Goal: Task Accomplishment & Management: Use online tool/utility

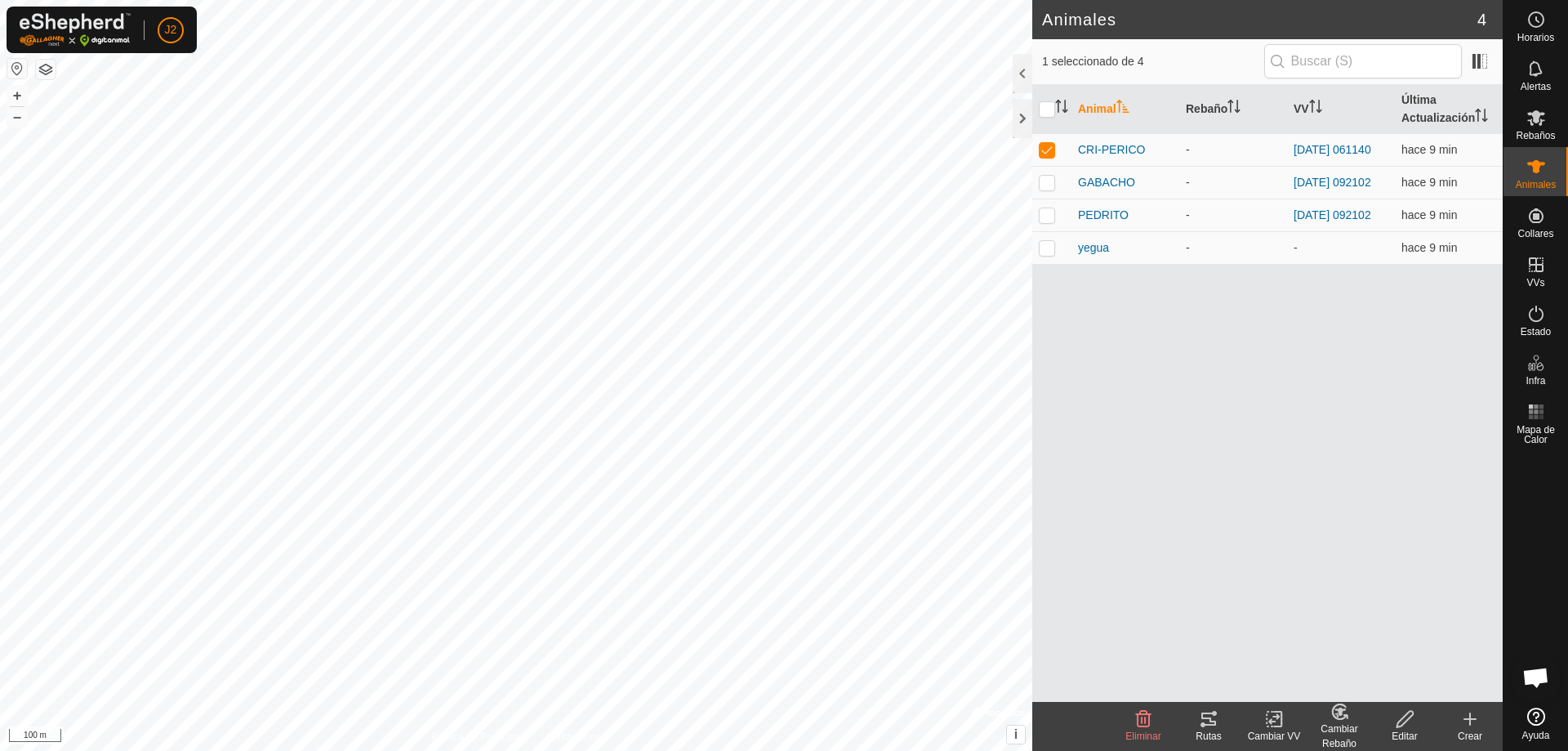
click at [1217, 724] on icon at bounding box center [1209, 719] width 20 height 20
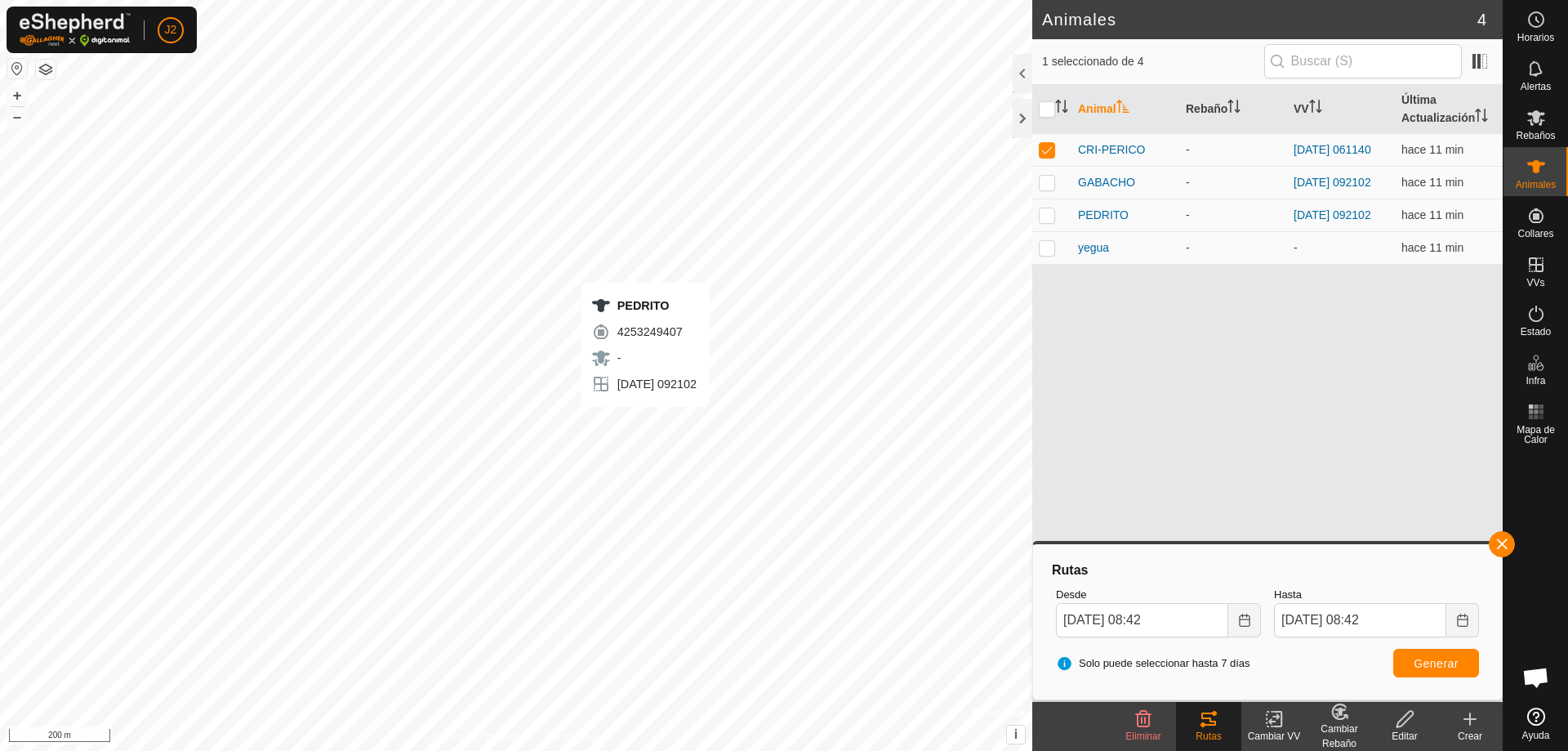
checkbox input "false"
checkbox input "true"
click at [1223, 733] on div "Rutas" at bounding box center [1208, 736] width 65 height 15
click at [1220, 733] on div "Rutas" at bounding box center [1208, 736] width 65 height 15
click at [1455, 665] on span "Generar" at bounding box center [1436, 663] width 44 height 13
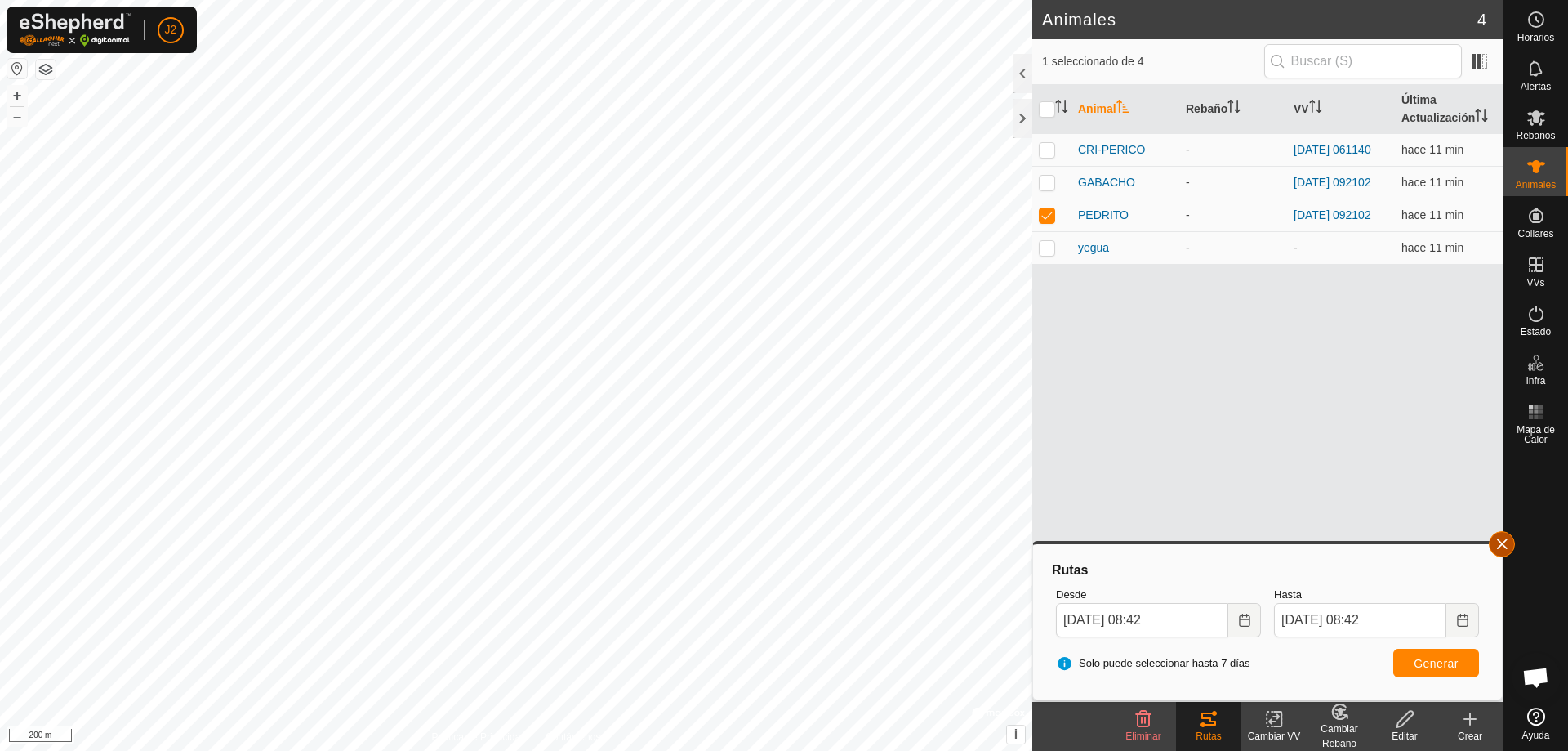
click at [1507, 547] on button "button" at bounding box center [1502, 544] width 26 height 26
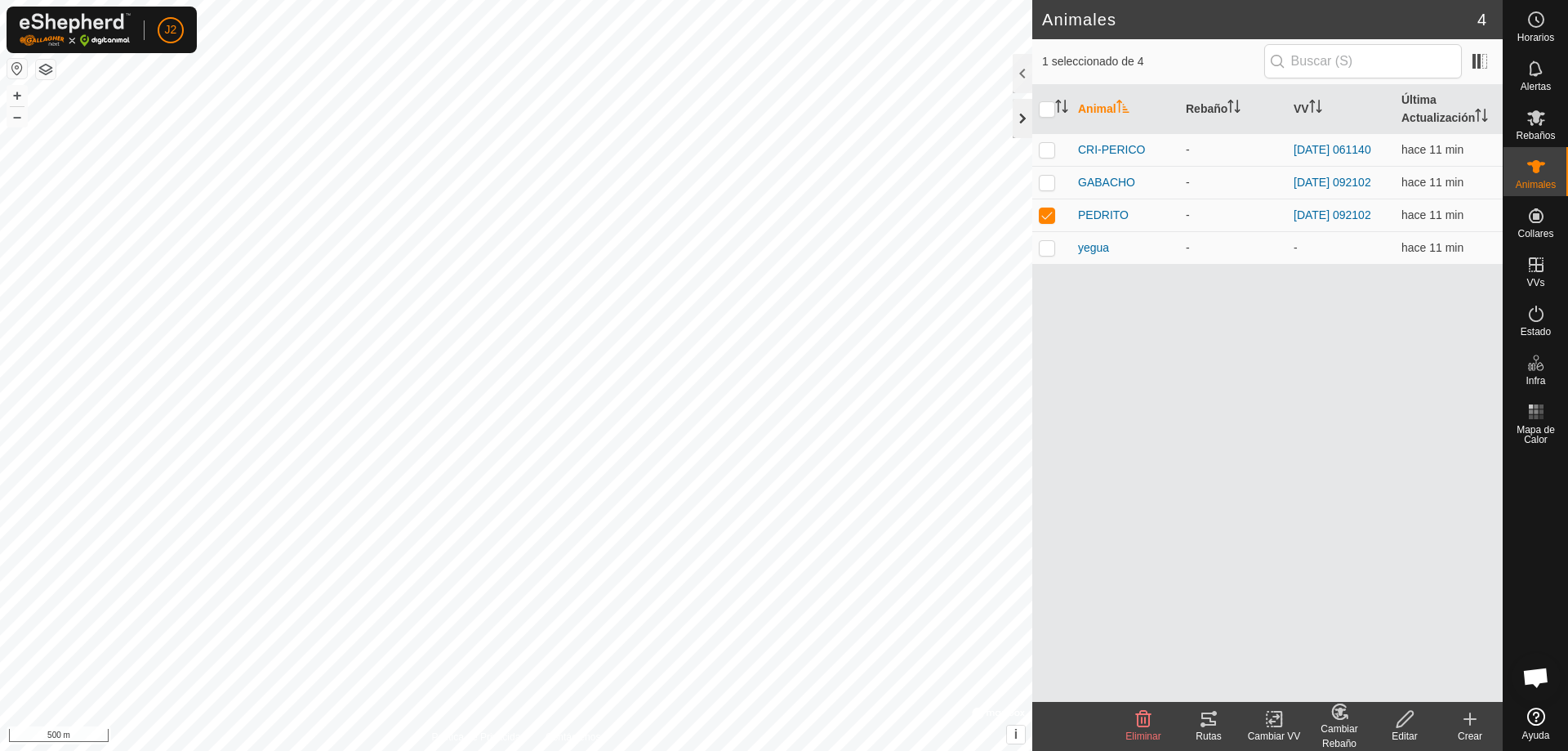
click at [1020, 129] on div at bounding box center [1022, 117] width 20 height 39
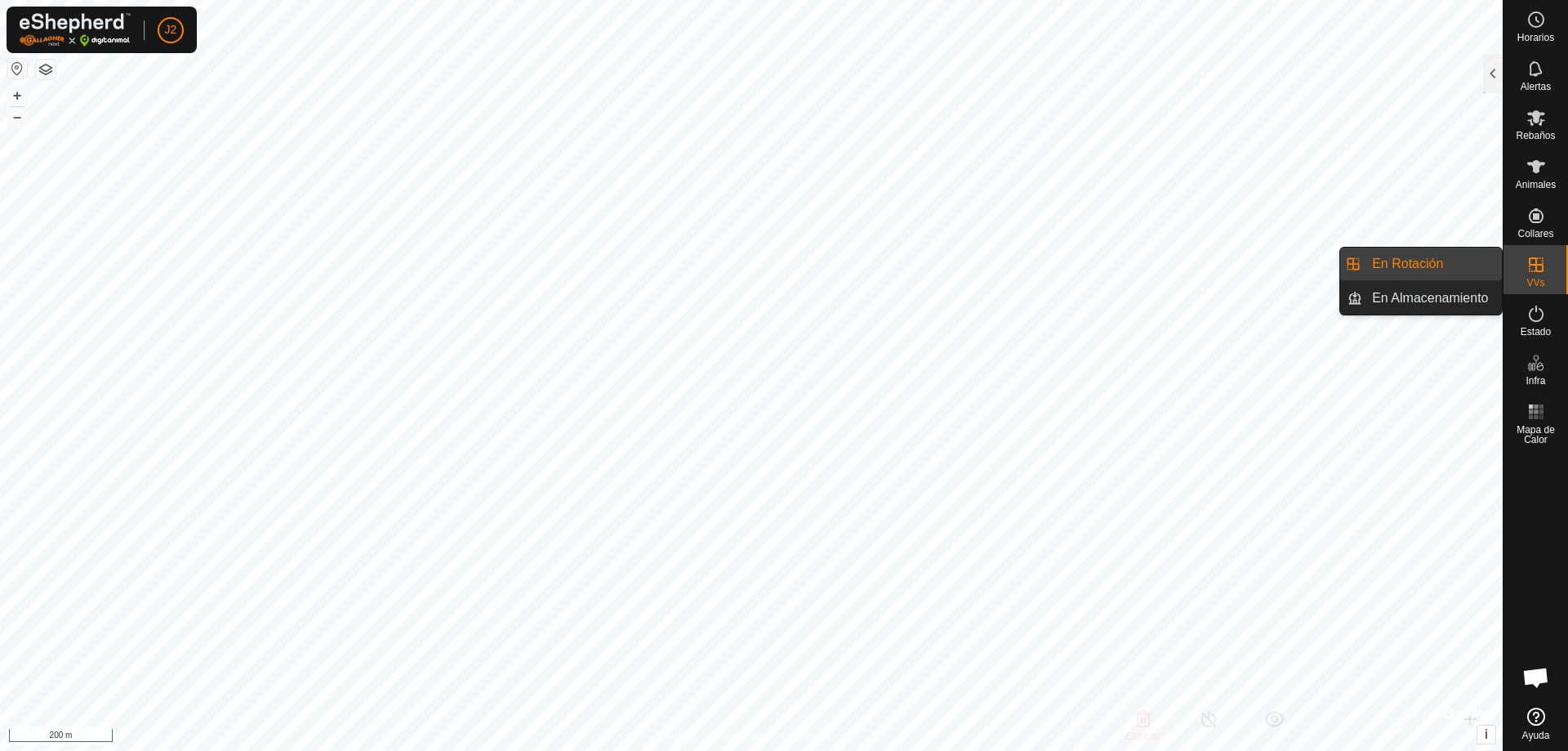
drag, startPoint x: 1544, startPoint y: 271, endPoint x: 1464, endPoint y: 272, distance: 80.0
click at [1503, 272] on es-menu-bar "Horarios Alertas Rebaños Animales Collares VVs Estado Infra Mapa de Calor Ayuda…" at bounding box center [1535, 376] width 65 height 751
click at [1529, 264] on icon at bounding box center [1537, 265] width 15 height 15
click at [1450, 263] on link "En Rotación" at bounding box center [1432, 264] width 140 height 33
click at [1362, 264] on link "En Rotación" at bounding box center [1432, 264] width 140 height 33
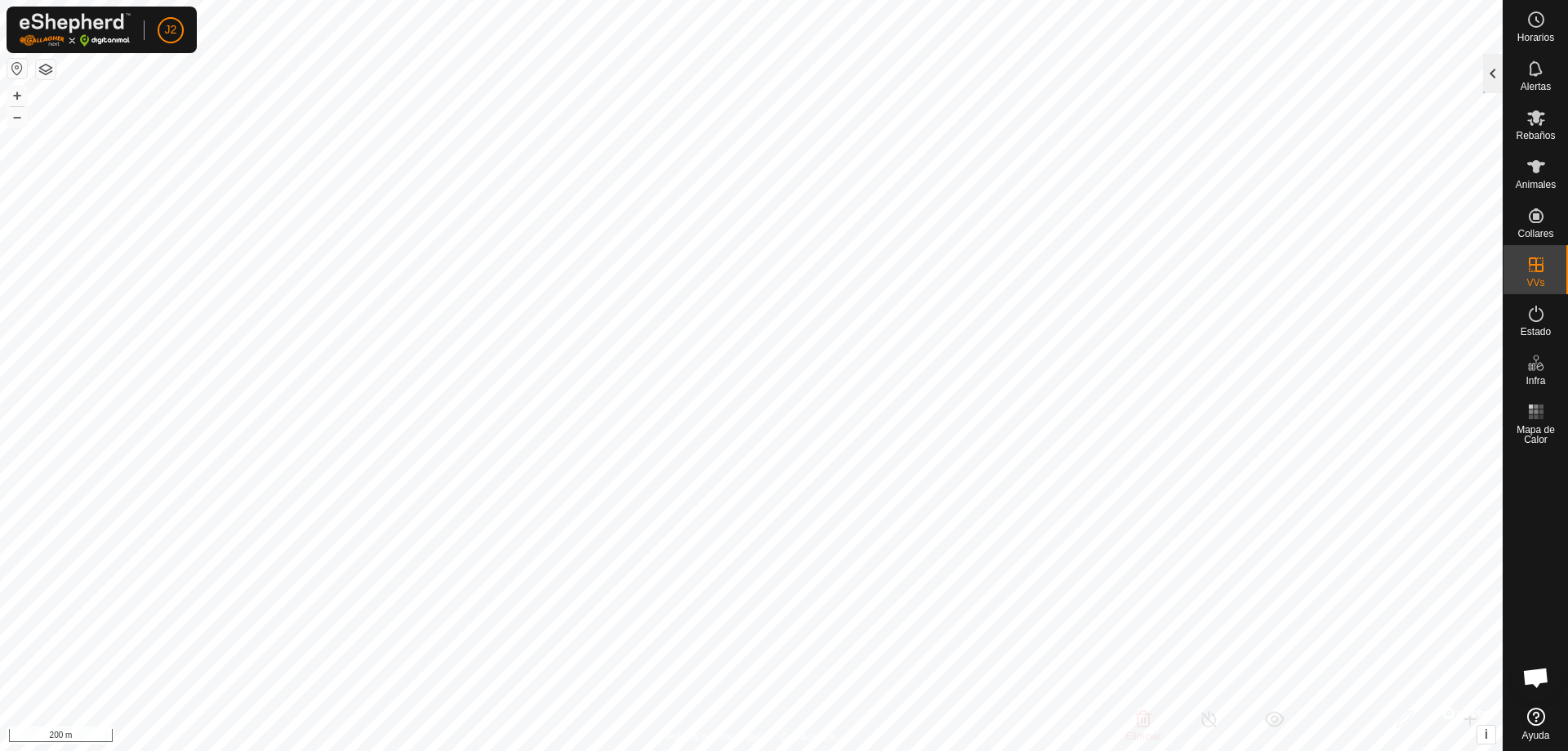
click at [1498, 69] on div at bounding box center [1492, 73] width 20 height 39
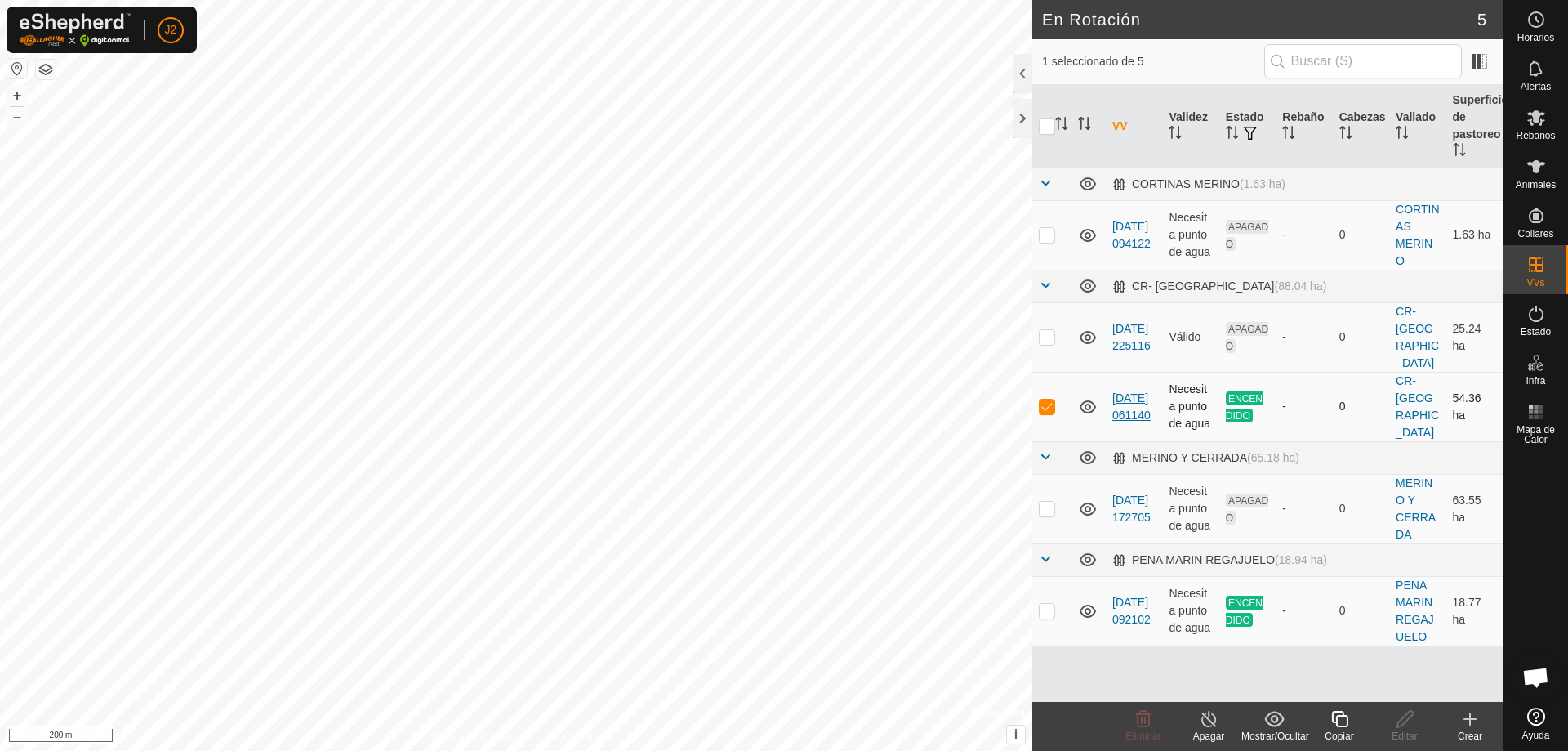
click at [1130, 400] on link "[DATE] 061140" at bounding box center [1131, 407] width 39 height 30
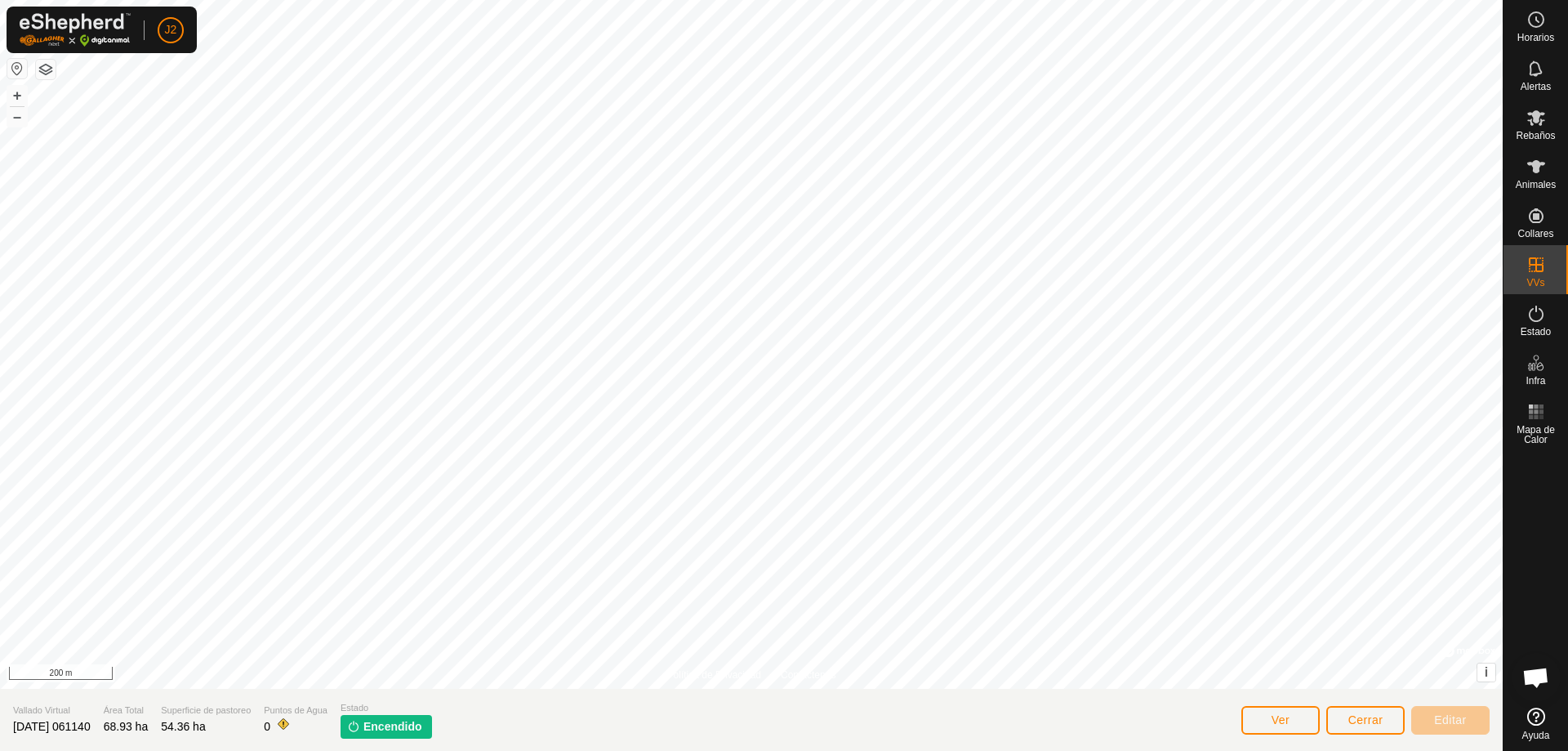
click at [393, 730] on span "Encendido" at bounding box center [392, 726] width 59 height 17
click at [360, 726] on img at bounding box center [354, 726] width 13 height 13
click at [404, 726] on span "Encendido" at bounding box center [392, 726] width 59 height 17
